Goal: Information Seeking & Learning: Learn about a topic

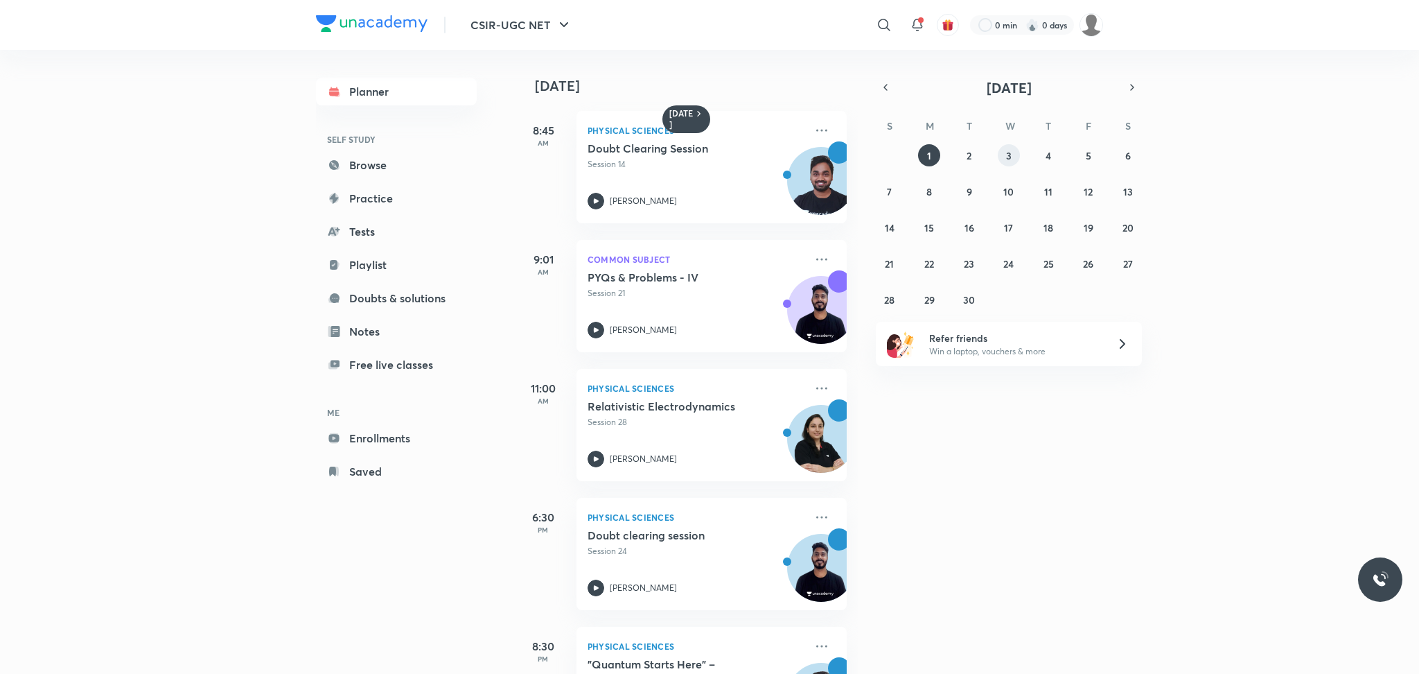
click at [1015, 157] on button "3" at bounding box center [1009, 155] width 22 height 22
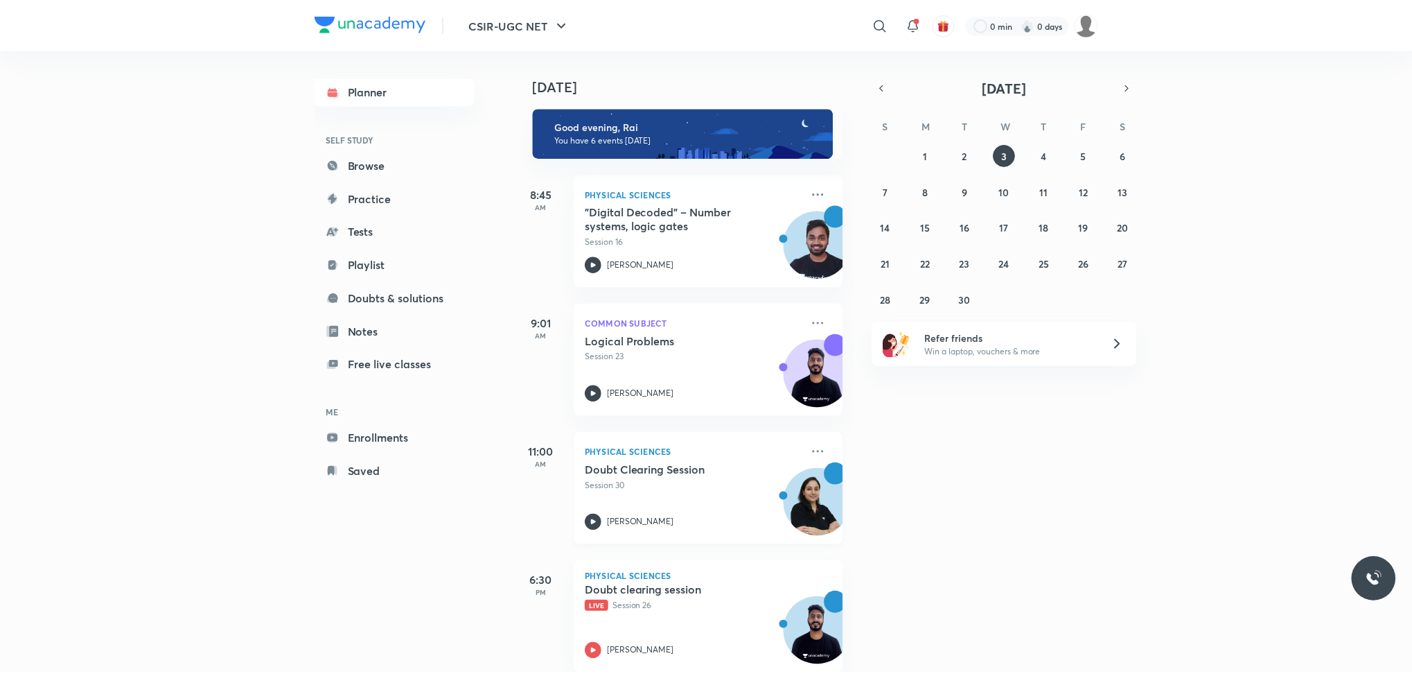
scroll to position [130, 0]
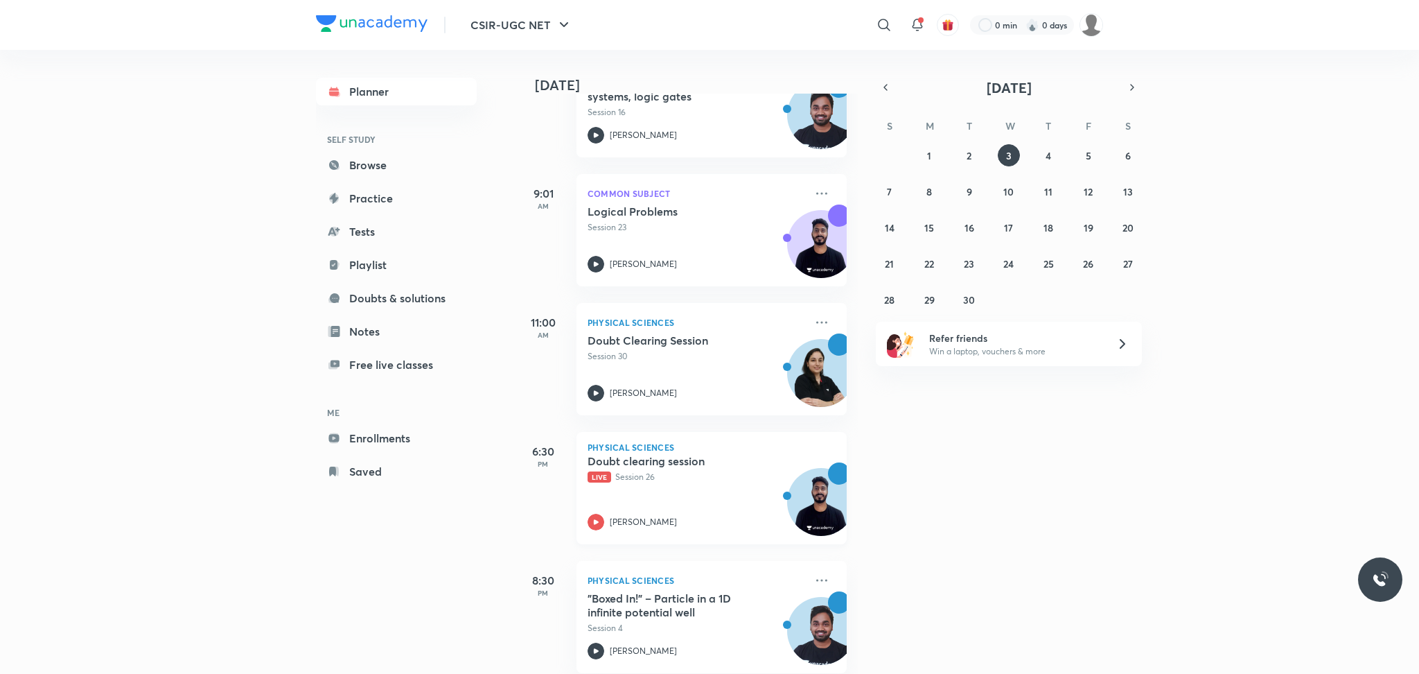
click at [707, 485] on div "Doubt clearing session Live Session 26 [PERSON_NAME]" at bounding box center [697, 492] width 218 height 76
